Goal: Task Accomplishment & Management: Complete application form

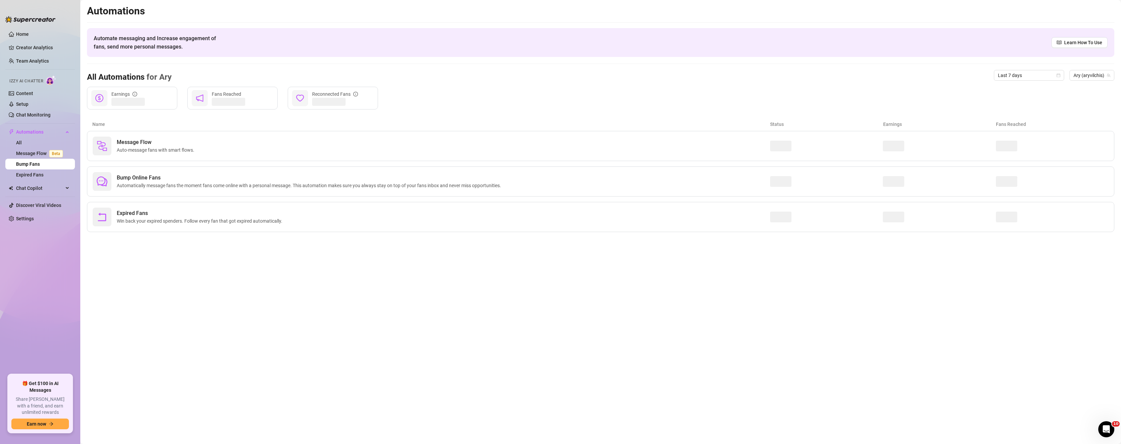
click at [30, 79] on span "Izzy AI Chatter" at bounding box center [26, 81] width 34 height 6
click at [30, 91] on link "Content" at bounding box center [24, 93] width 17 height 5
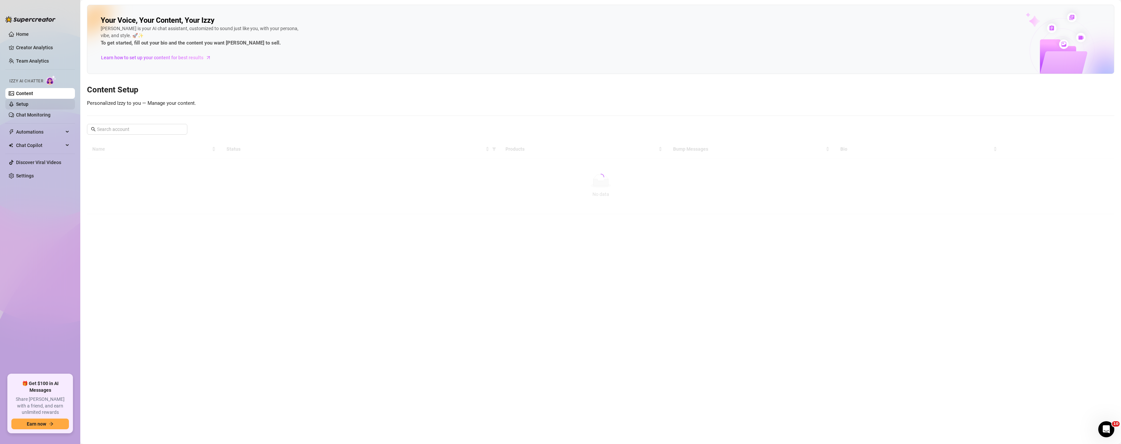
click at [26, 101] on link "Setup" at bounding box center [22, 103] width 12 height 5
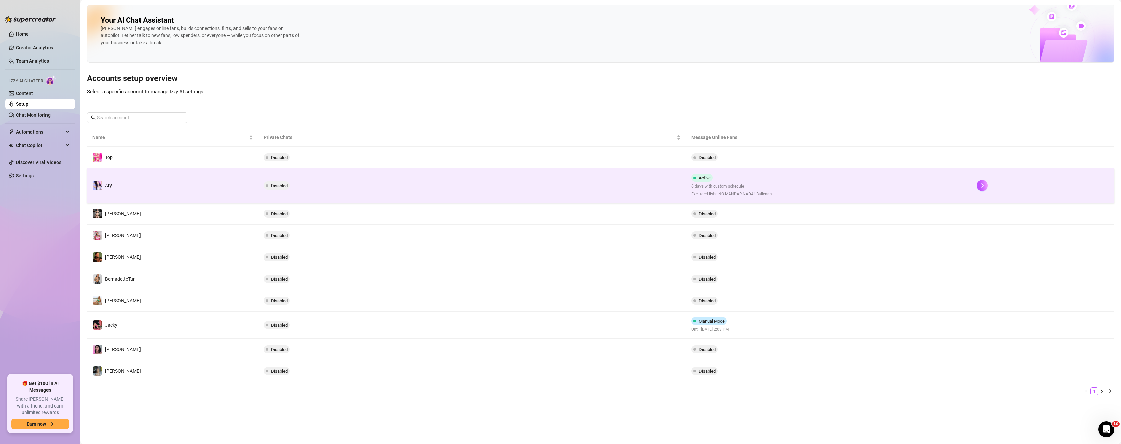
click at [716, 182] on div "Active 6 days with custom schedule Excluded lists: NO MANDAR NADA!, Ballenas" at bounding box center [731, 185] width 80 height 23
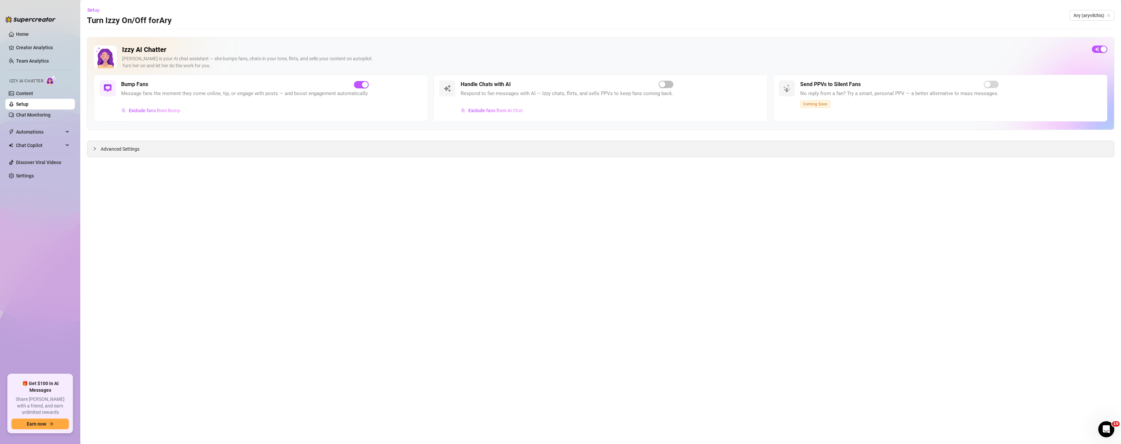
click at [96, 147] on icon "collapsed" at bounding box center [95, 149] width 4 height 4
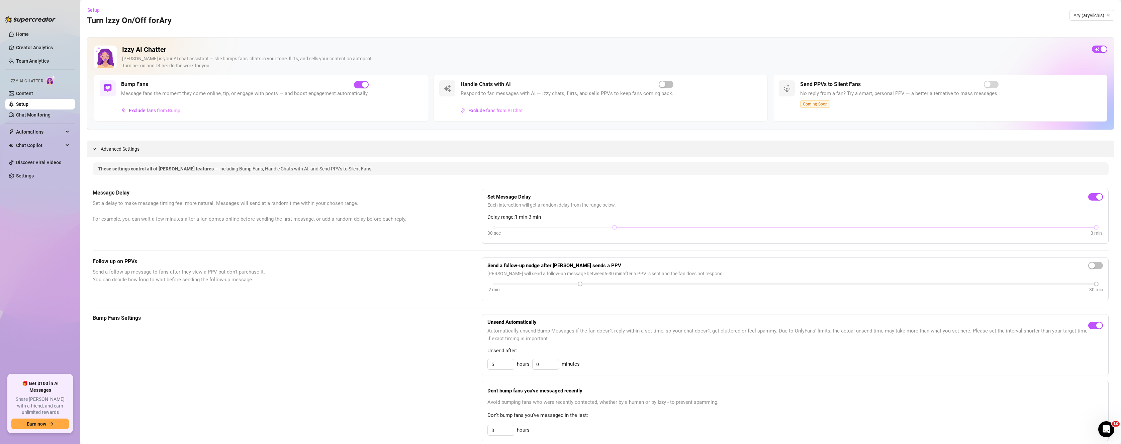
click at [95, 149] on icon "expanded" at bounding box center [95, 149] width 4 height 4
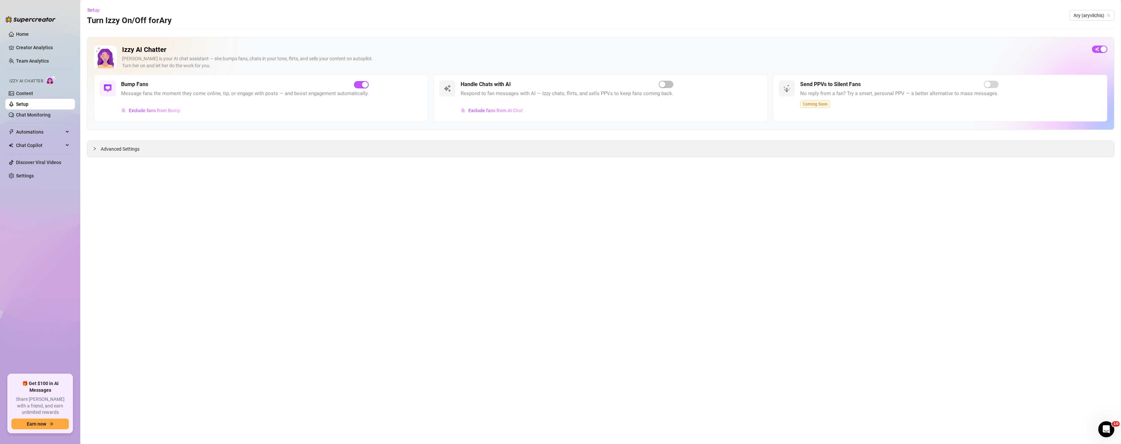
click at [95, 149] on icon "collapsed" at bounding box center [95, 149] width 4 height 4
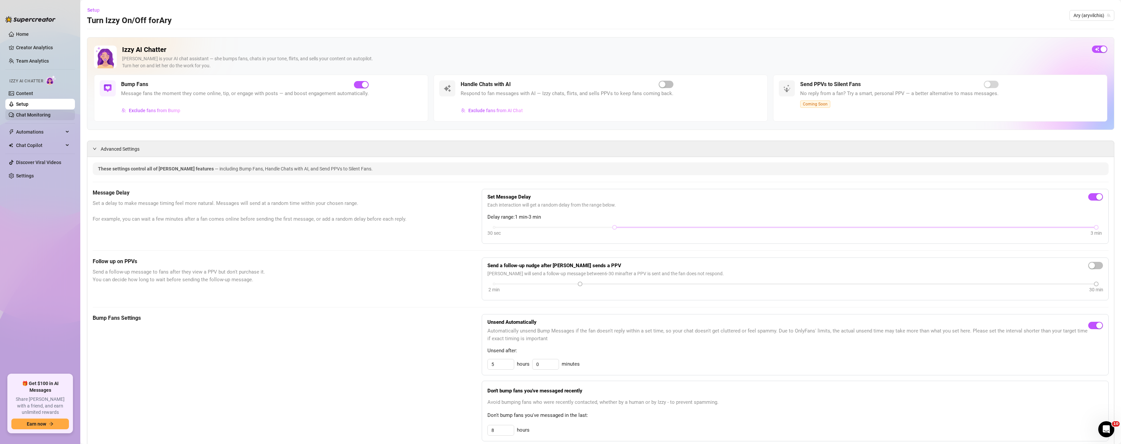
click at [31, 112] on link "Chat Monitoring" at bounding box center [33, 114] width 34 height 5
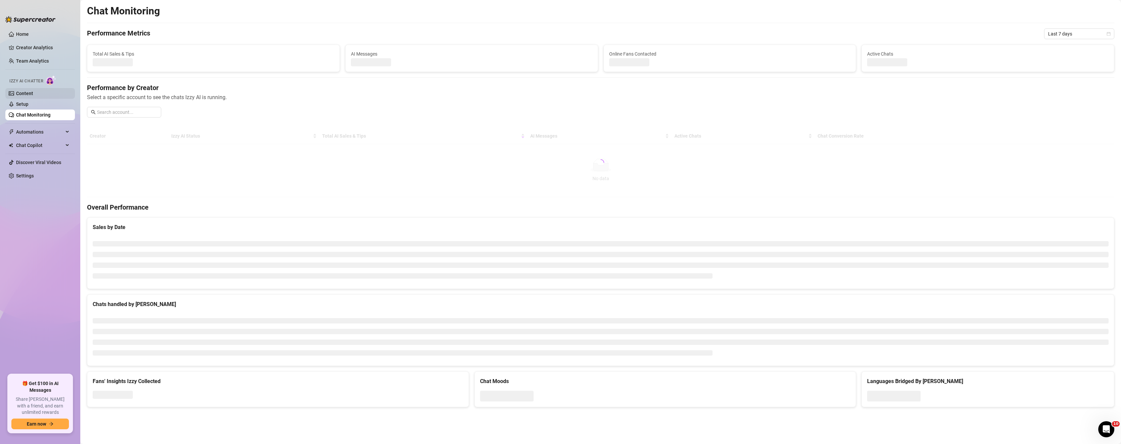
click at [33, 94] on link "Content" at bounding box center [24, 93] width 17 height 5
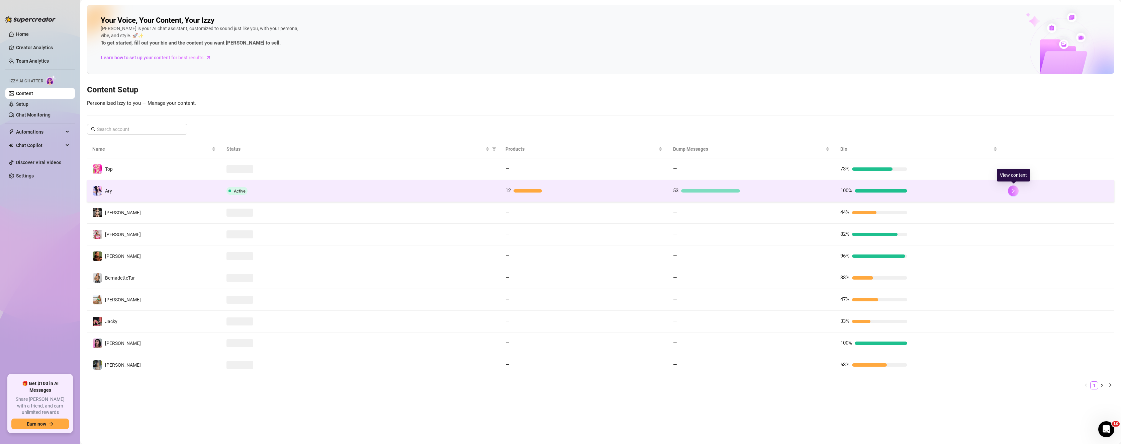
click at [1014, 188] on button "button" at bounding box center [1013, 190] width 11 height 11
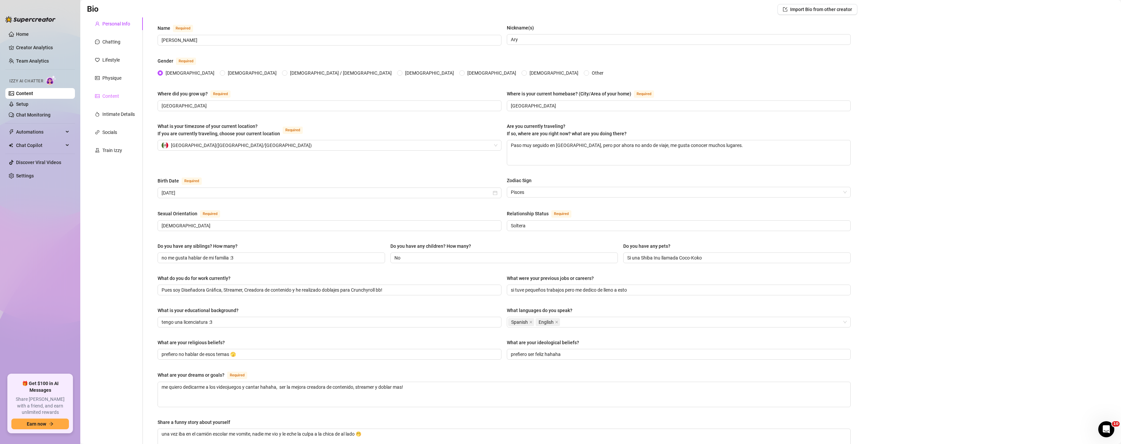
scroll to position [18, 0]
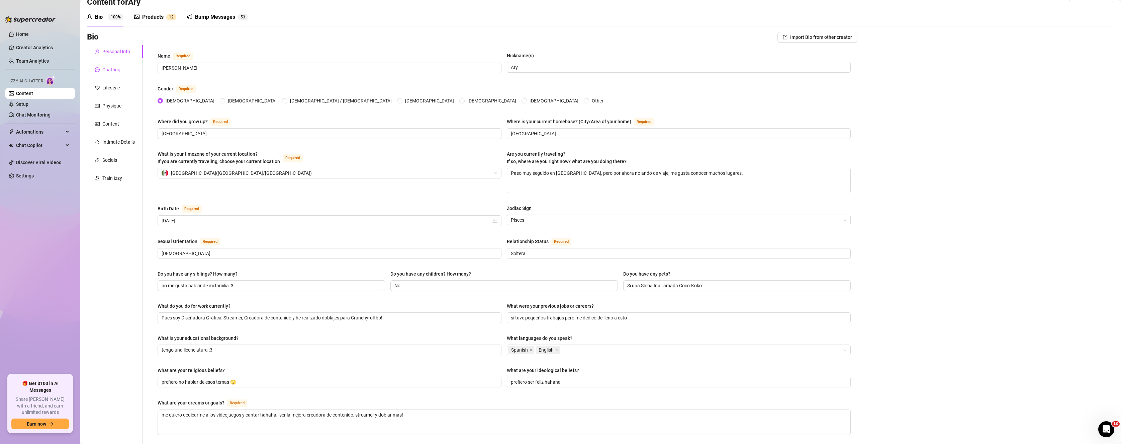
click at [108, 69] on div "Chatting" at bounding box center [111, 69] width 18 height 7
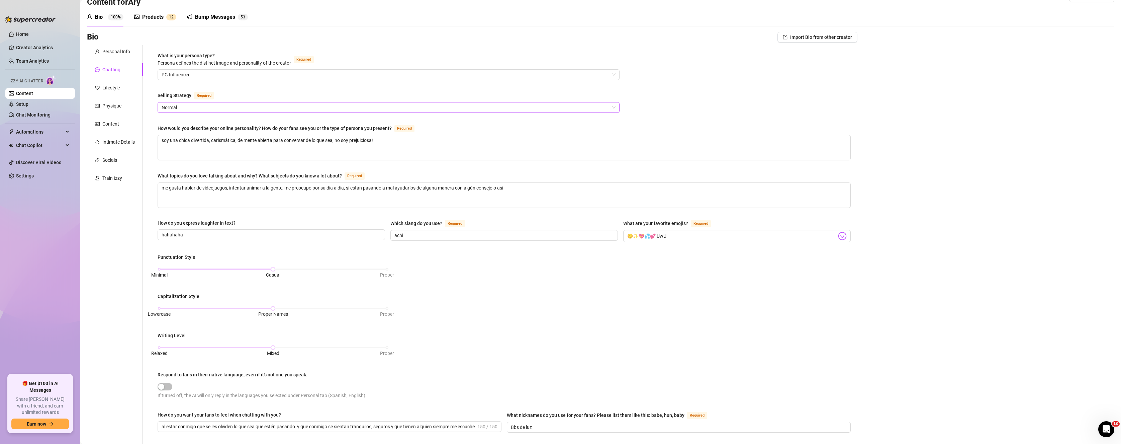
click at [190, 108] on span "Normal" at bounding box center [389, 107] width 454 height 10
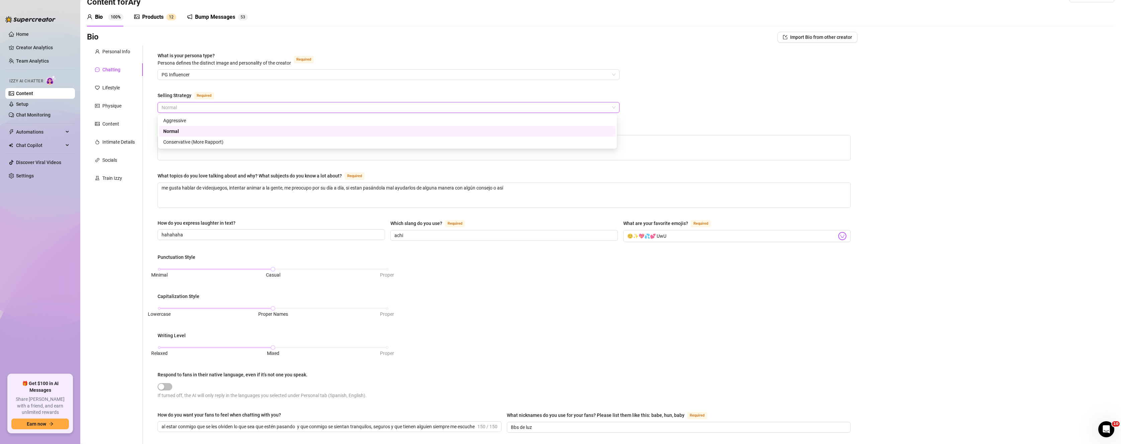
click at [190, 108] on span "Normal" at bounding box center [389, 107] width 454 height 10
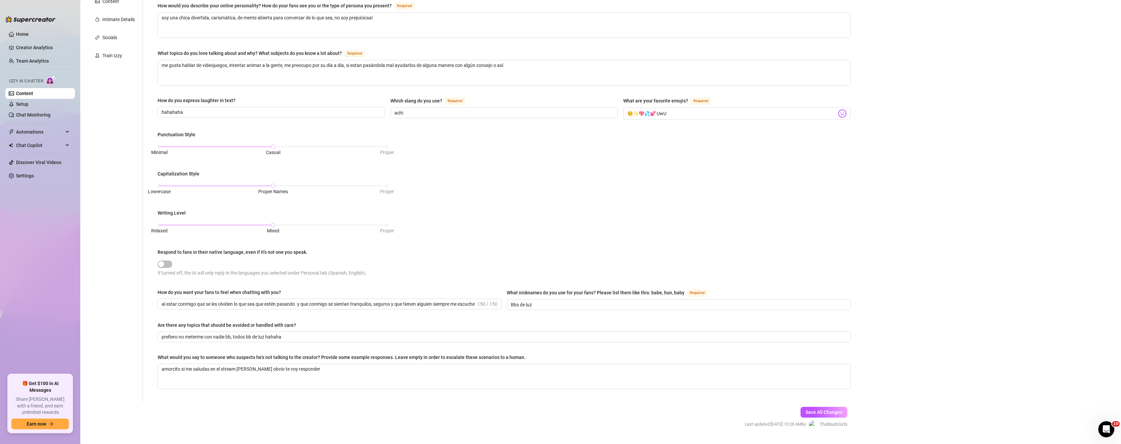
scroll to position [152, 0]
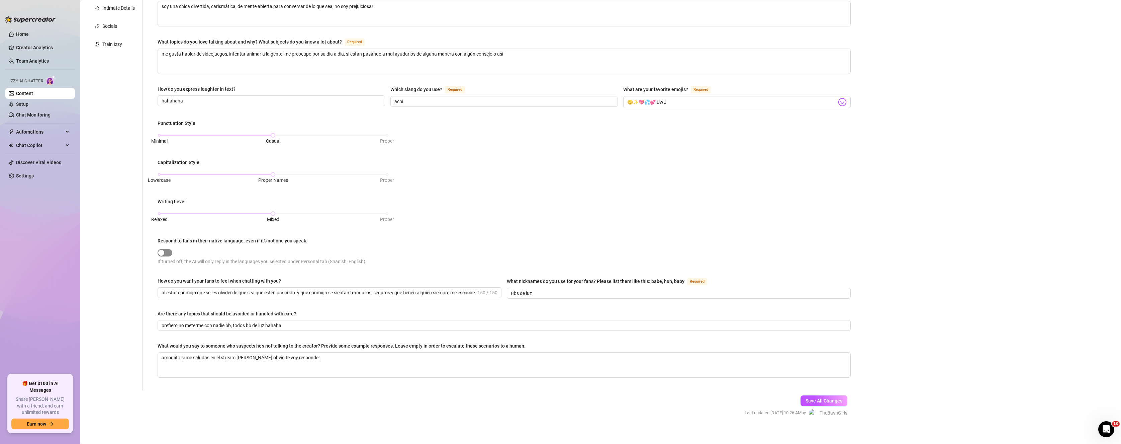
click at [167, 251] on span "button" at bounding box center [165, 252] width 15 height 7
click at [160, 254] on span "button" at bounding box center [165, 252] width 15 height 7
click at [163, 250] on div "button" at bounding box center [161, 253] width 6 height 6
click at [166, 253] on button "Respond to fans in their native language, even if it’s not one you speak." at bounding box center [165, 252] width 15 height 7
drag, startPoint x: 167, startPoint y: 252, endPoint x: 174, endPoint y: 252, distance: 7.0
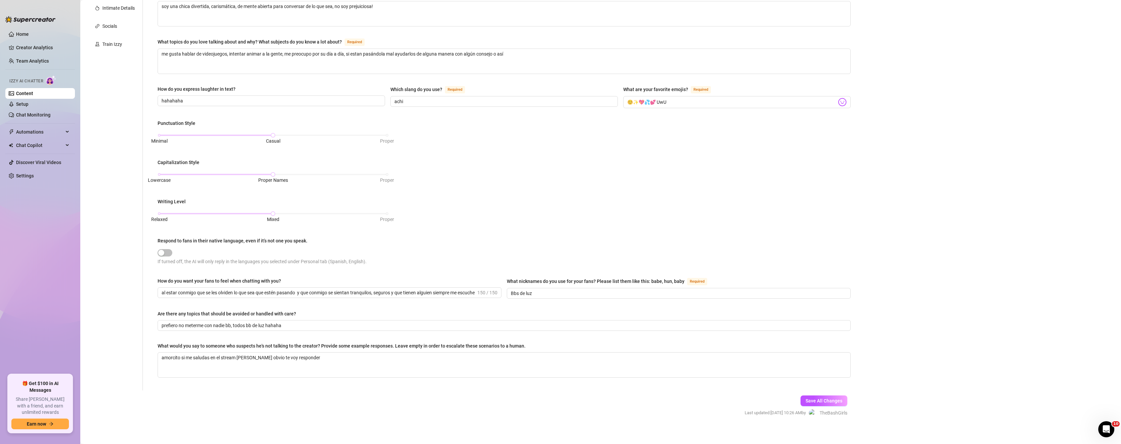
click at [174, 252] on div at bounding box center [331, 252] width 347 height 8
click at [171, 252] on span "button" at bounding box center [165, 252] width 15 height 7
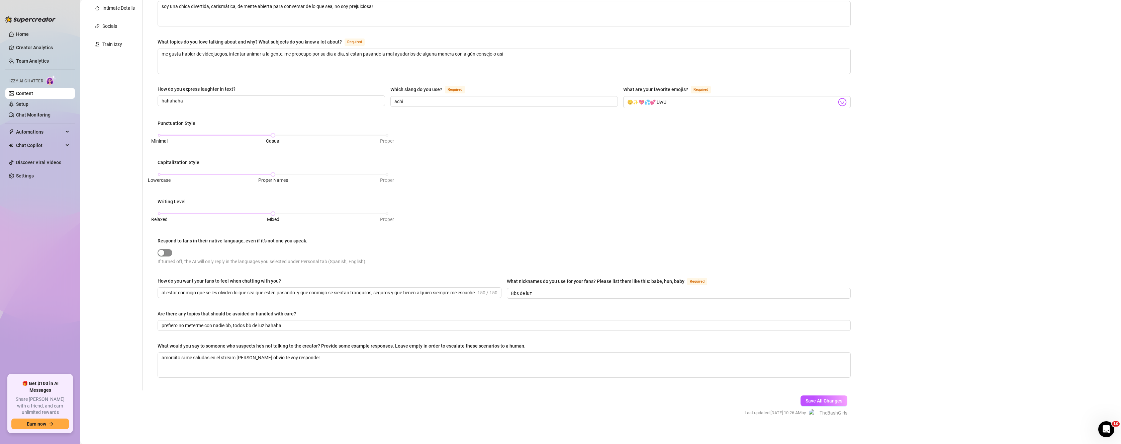
click at [171, 249] on span "button" at bounding box center [165, 252] width 15 height 7
drag, startPoint x: 171, startPoint y: 248, endPoint x: 167, endPoint y: 249, distance: 4.1
click at [170, 249] on span "button" at bounding box center [165, 252] width 15 height 7
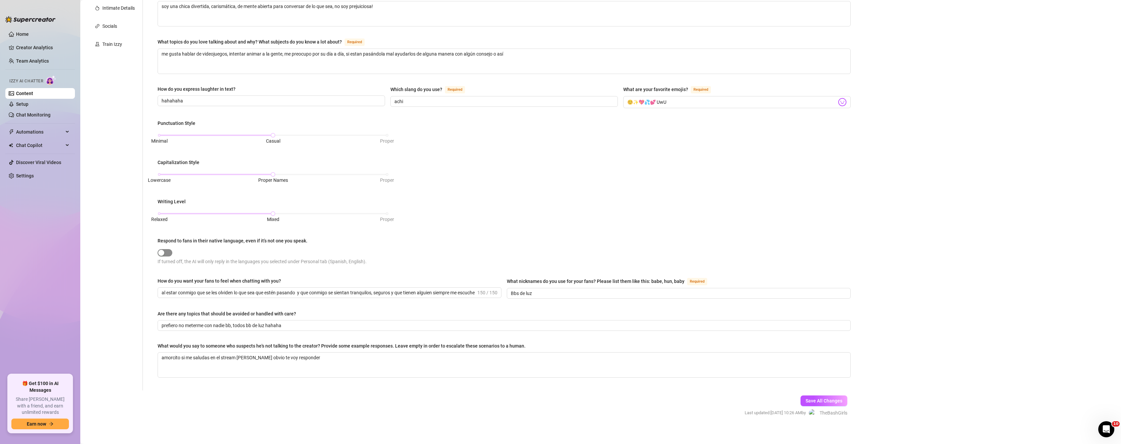
click at [167, 249] on span "button" at bounding box center [165, 252] width 15 height 7
click at [170, 251] on span "button" at bounding box center [165, 252] width 15 height 7
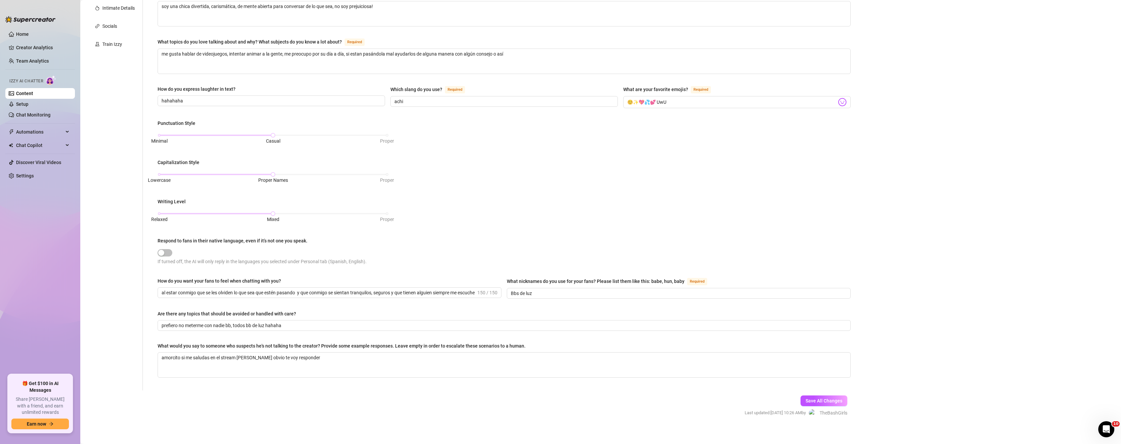
click at [166, 263] on div "If turned off, the AI will only reply in the languages you selected under Perso…" at bounding box center [331, 262] width 347 height 8
click at [167, 261] on div "If turned off, the AI will only reply in the languages you selected under Perso…" at bounding box center [331, 262] width 347 height 8
click at [164, 251] on div "button" at bounding box center [161, 253] width 6 height 6
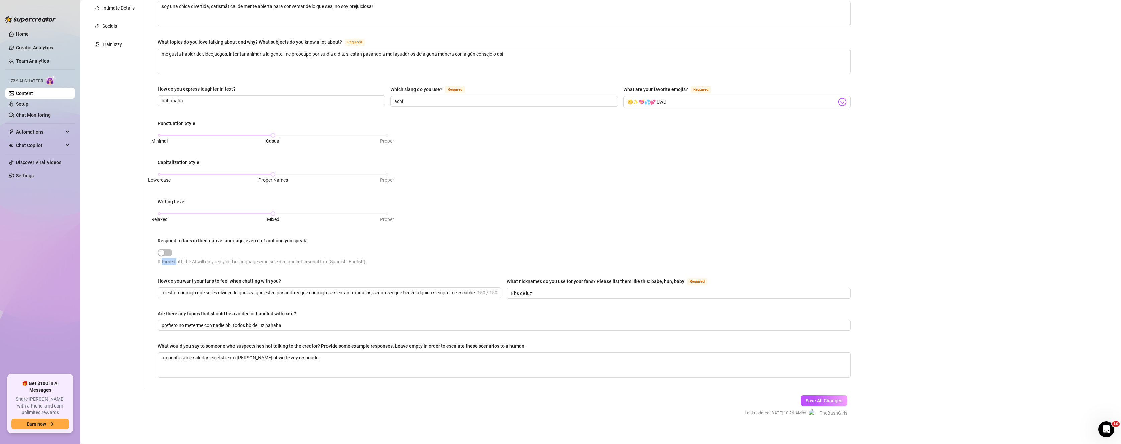
drag, startPoint x: 164, startPoint y: 251, endPoint x: 208, endPoint y: 239, distance: 45.4
click at [220, 237] on div "Respond to fans in their native language, even if it’s not one you speak. If tu…" at bounding box center [331, 251] width 347 height 29
click at [186, 255] on div at bounding box center [331, 252] width 347 height 8
click at [516, 291] on input "Bbs de luz" at bounding box center [678, 292] width 335 height 7
click at [540, 292] on input "Bb de luz" at bounding box center [678, 292] width 335 height 7
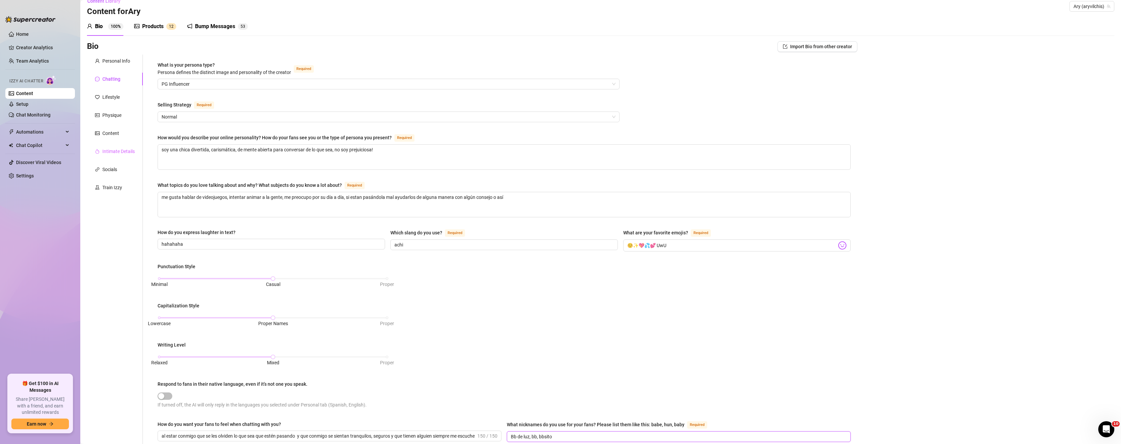
scroll to position [0, 0]
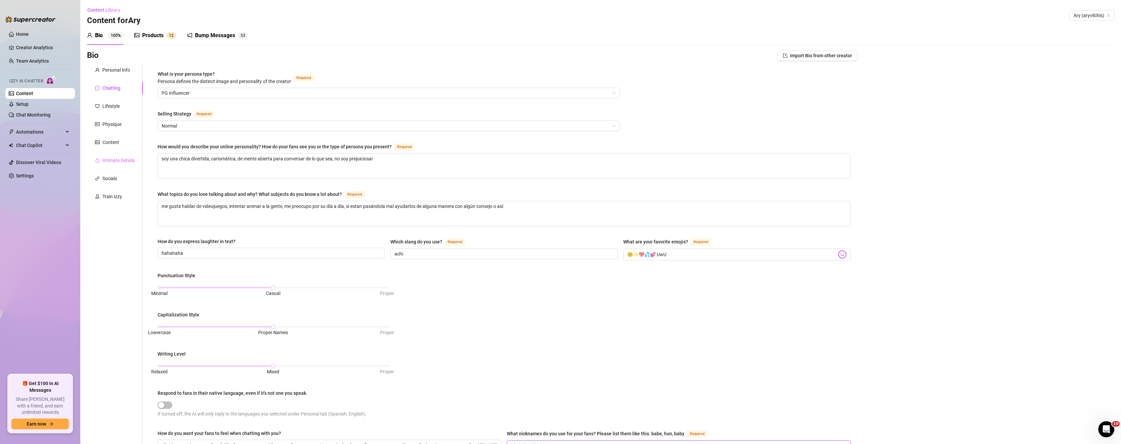
type input "Bb de luz, bb, bbsito"
click at [112, 158] on div "Intimate Details" at bounding box center [118, 160] width 32 height 7
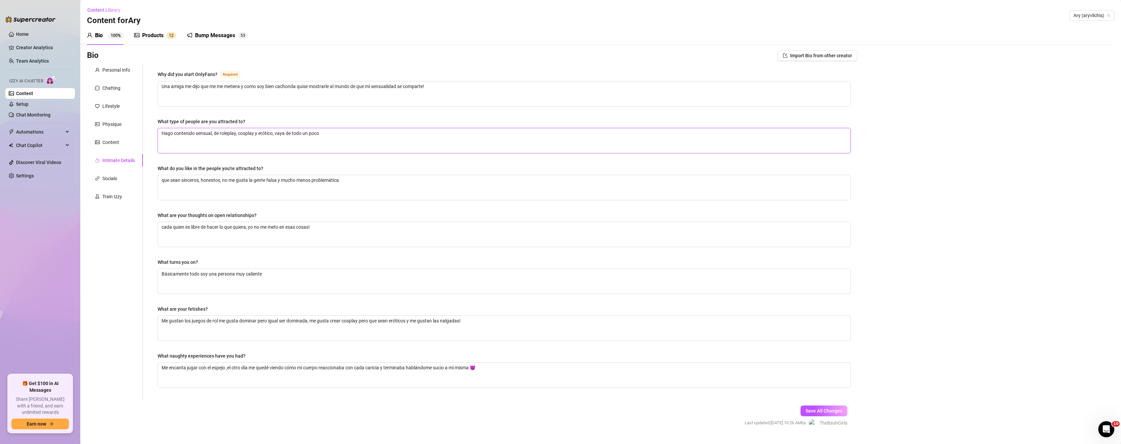
click at [343, 134] on textarea "Hago contenido sensual, de roleplay, cosplay y erótico, vaya de todo un poco" at bounding box center [504, 140] width 692 height 25
click at [122, 147] on div "Content" at bounding box center [115, 142] width 56 height 13
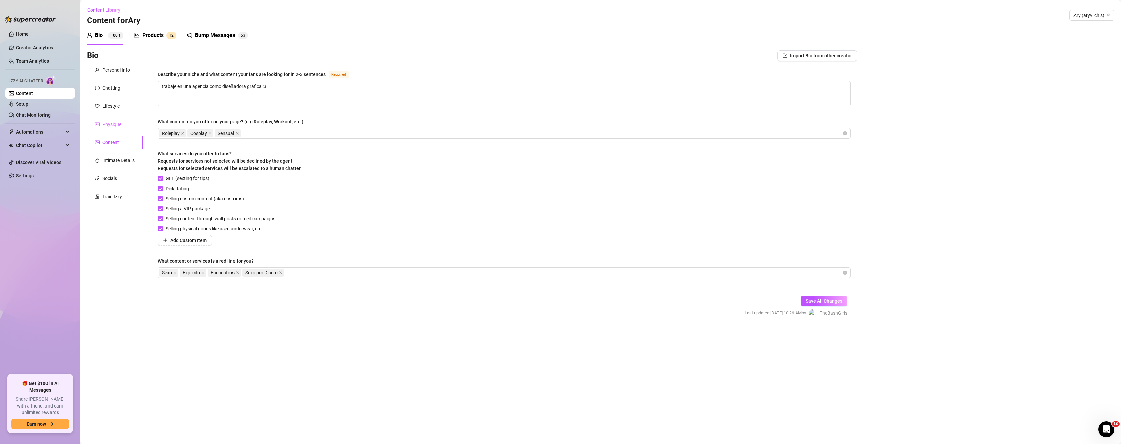
click at [111, 128] on div "Physique" at bounding box center [115, 124] width 56 height 13
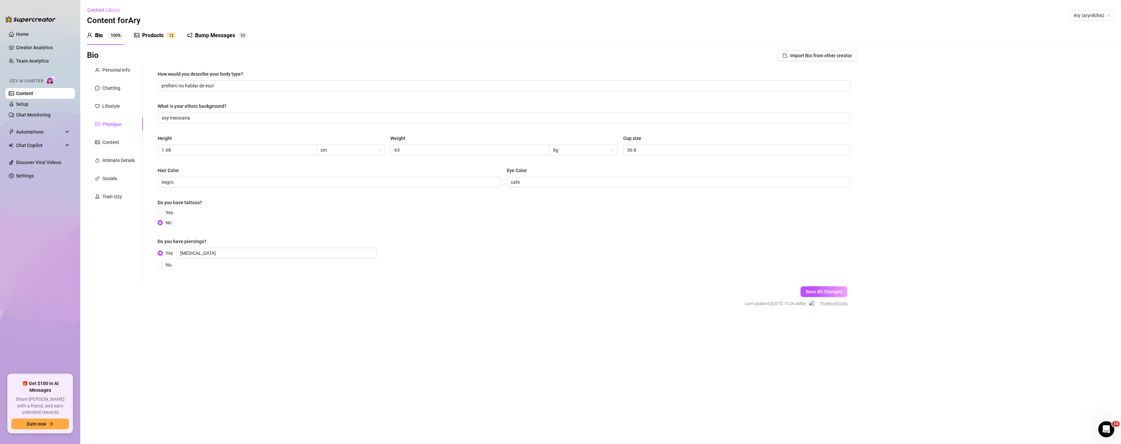
click at [110, 117] on div "Personal Info Chatting Lifestyle Physique Content Intimate Details Socials Trai…" at bounding box center [115, 172] width 56 height 217
click at [113, 113] on div "Personal Info Chatting Lifestyle Physique Content Intimate Details Socials Trai…" at bounding box center [115, 172] width 56 height 217
click at [111, 107] on div "Lifestyle" at bounding box center [110, 105] width 17 height 7
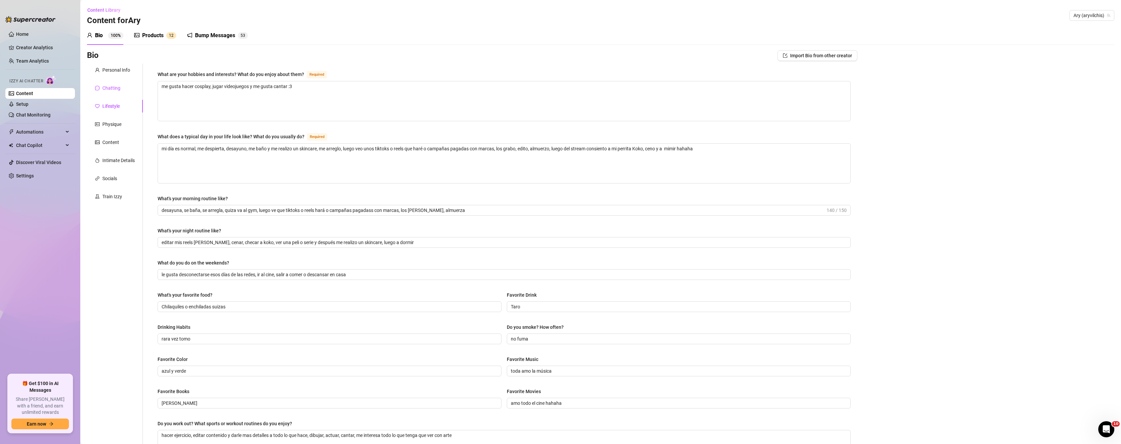
click at [110, 89] on div "Chatting" at bounding box center [111, 87] width 18 height 7
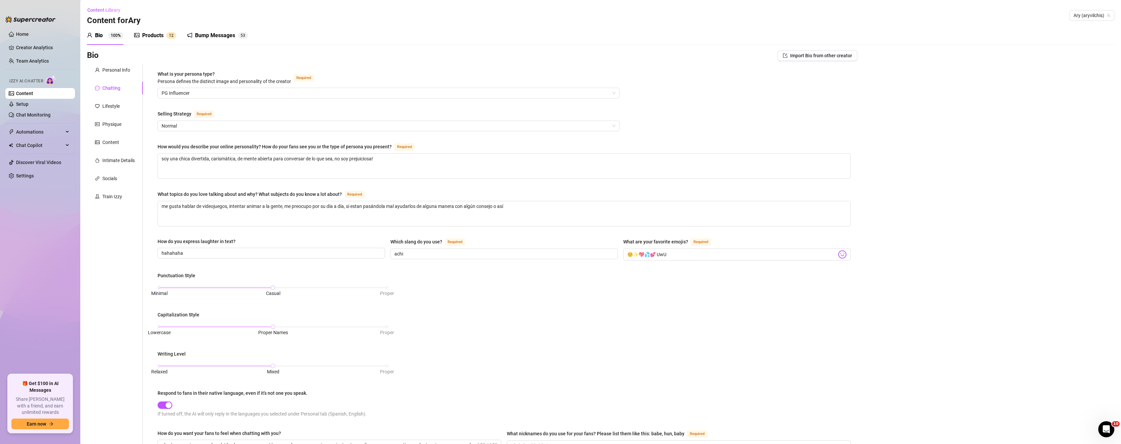
scroll to position [156, 0]
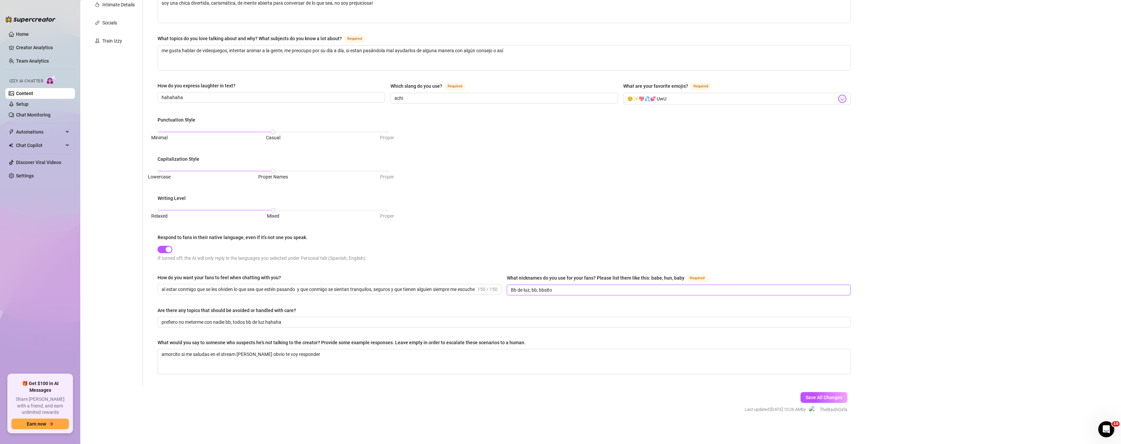
drag, startPoint x: 569, startPoint y: 287, endPoint x: 476, endPoint y: 297, distance: 93.9
click at [476, 297] on div "How do you want your fans to feel when chatting with you? al estar conmigo que …" at bounding box center [504, 287] width 693 height 27
